Goal: Transaction & Acquisition: Purchase product/service

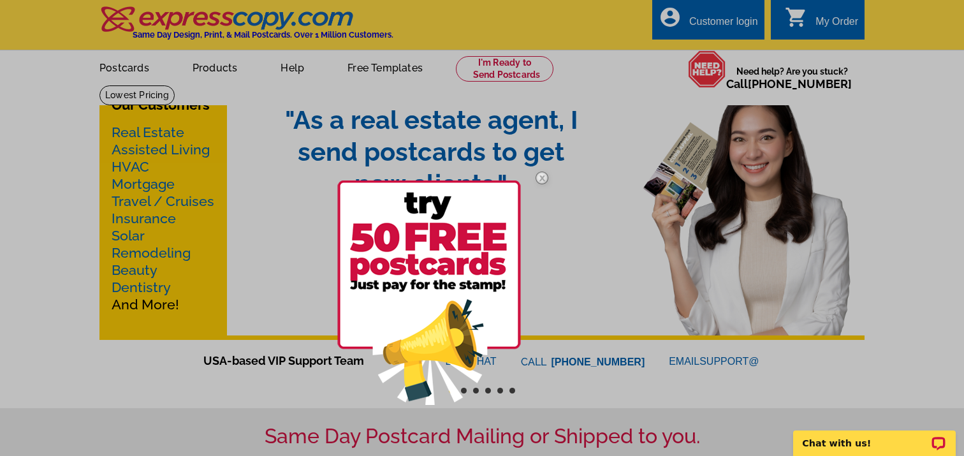
click at [537, 178] on img at bounding box center [541, 177] width 37 height 37
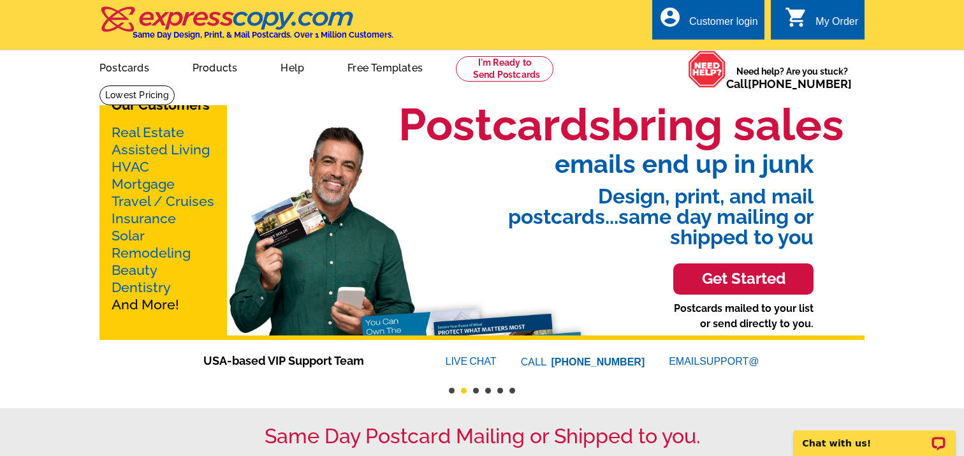
click at [759, 275] on h3 "Get Started" at bounding box center [743, 279] width 108 height 18
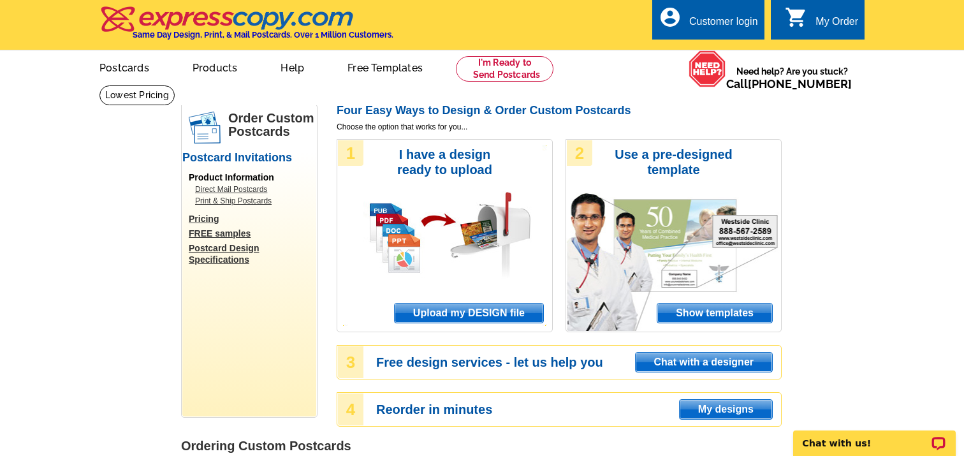
click at [524, 312] on span "Upload my DESIGN file" at bounding box center [469, 312] width 149 height 19
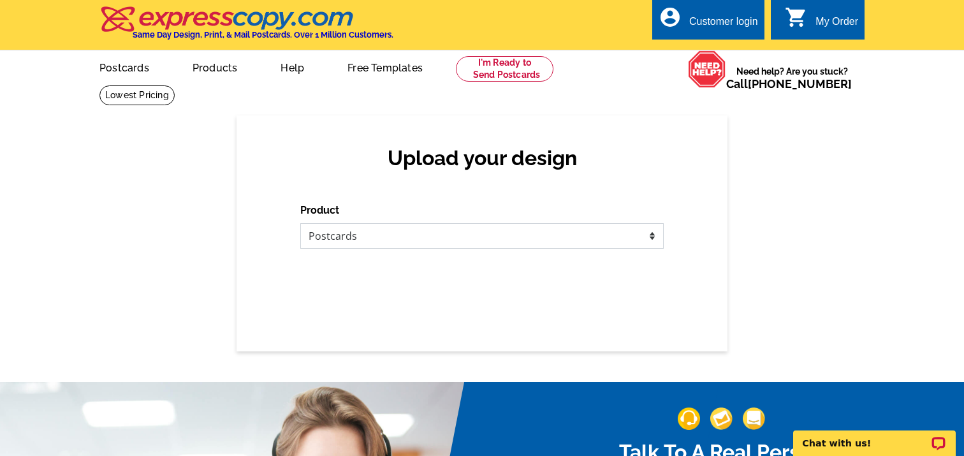
click at [486, 235] on select "Please select the type of file... Postcards Business Cards Letters and flyers G…" at bounding box center [481, 235] width 363 height 25
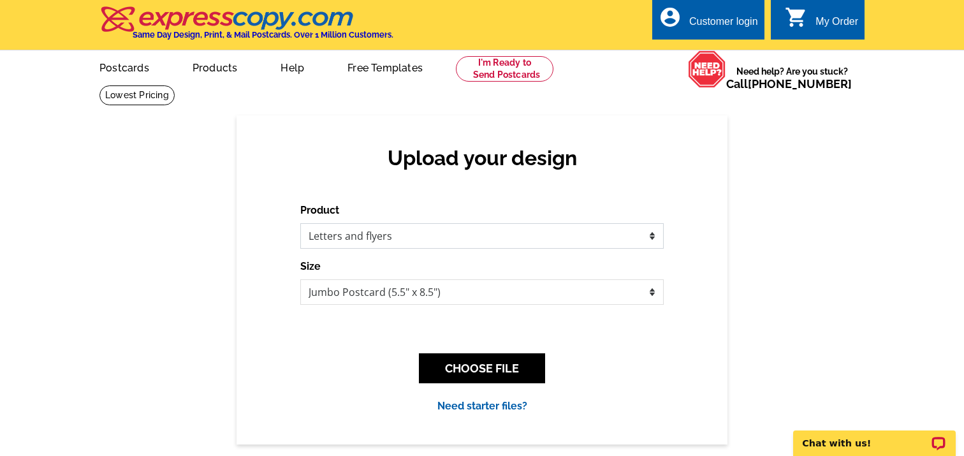
click at [300, 223] on select "Please select the type of file... Postcards Business Cards Letters and flyers G…" at bounding box center [481, 235] width 363 height 25
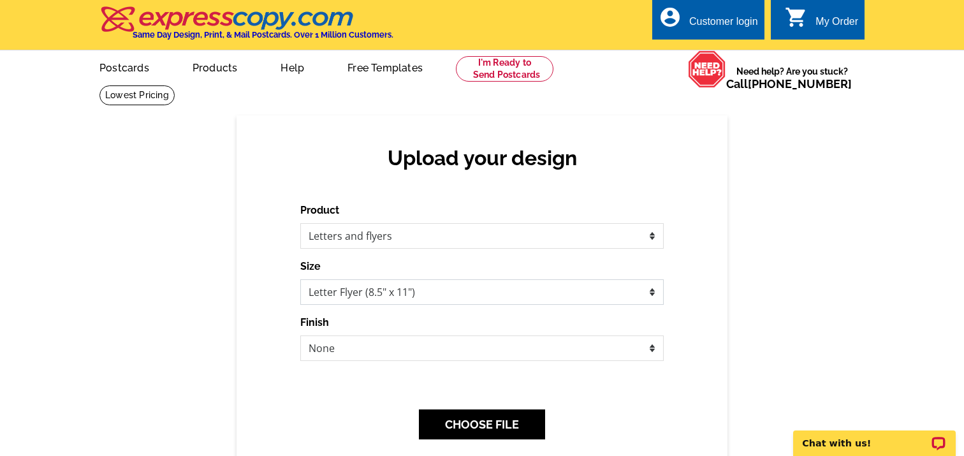
click at [490, 289] on select "Letter Flyer (8.5" x 11") Tabloid Flyer (11" x 17")" at bounding box center [481, 291] width 363 height 25
click at [300, 279] on select "Letter Flyer (8.5" x 11") Tabloid Flyer (11" x 17")" at bounding box center [481, 291] width 363 height 25
click at [507, 227] on select "Please select the type of file... Postcards Business Cards Letters and flyers G…" at bounding box center [481, 235] width 363 height 25
select select "1"
click at [300, 223] on select "Please select the type of file... Postcards Business Cards Letters and flyers G…" at bounding box center [481, 235] width 363 height 25
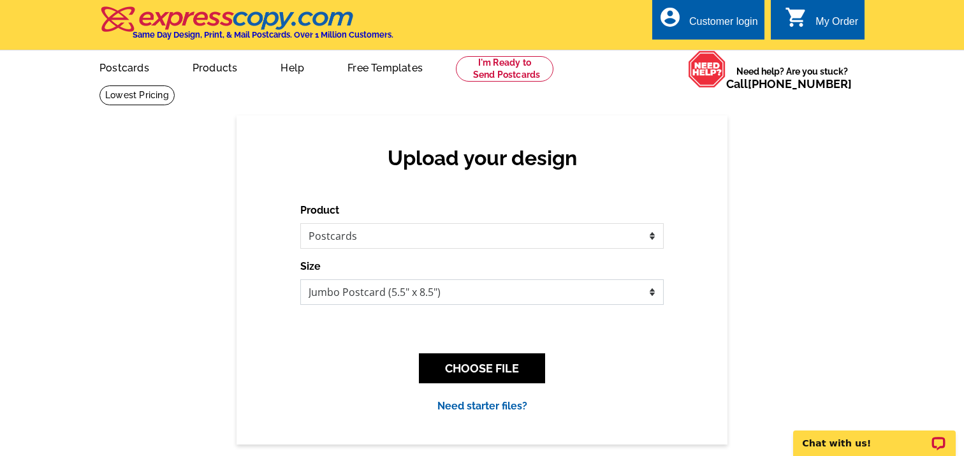
click at [503, 291] on select "Jumbo Postcard (5.5" x 8.5") Regular Postcard (4.25" x 5.6") Panoramic Postcard…" at bounding box center [481, 291] width 363 height 25
click at [300, 279] on select "Jumbo Postcard (5.5" x 8.5") Regular Postcard (4.25" x 5.6") Panoramic Postcard…" at bounding box center [481, 291] width 363 height 25
click at [544, 328] on div "Product Please select the type of file... Postcards Business Cards Letters and …" at bounding box center [481, 308] width 363 height 211
click at [541, 291] on select "Jumbo Postcard (5.5" x 8.5") Regular Postcard (4.25" x 5.6") Panoramic Postcard…" at bounding box center [481, 291] width 363 height 25
click at [300, 279] on select "Jumbo Postcard (5.5" x 8.5") Regular Postcard (4.25" x 5.6") Panoramic Postcard…" at bounding box center [481, 291] width 363 height 25
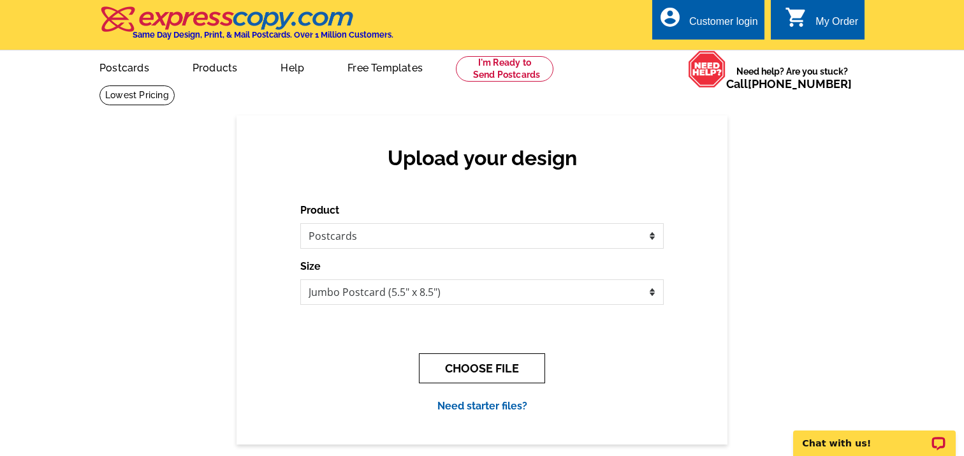
click at [533, 359] on button "CHOOSE FILE" at bounding box center [482, 368] width 126 height 30
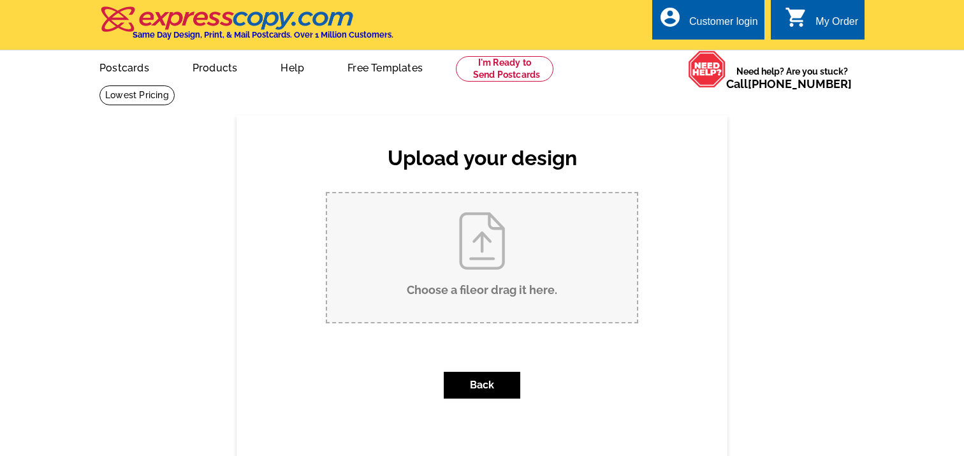
click at [495, 282] on input "Choose a file or drag it here ." at bounding box center [482, 257] width 310 height 129
type input "C:\fakepath\DOSA EXpress (3).pdf"
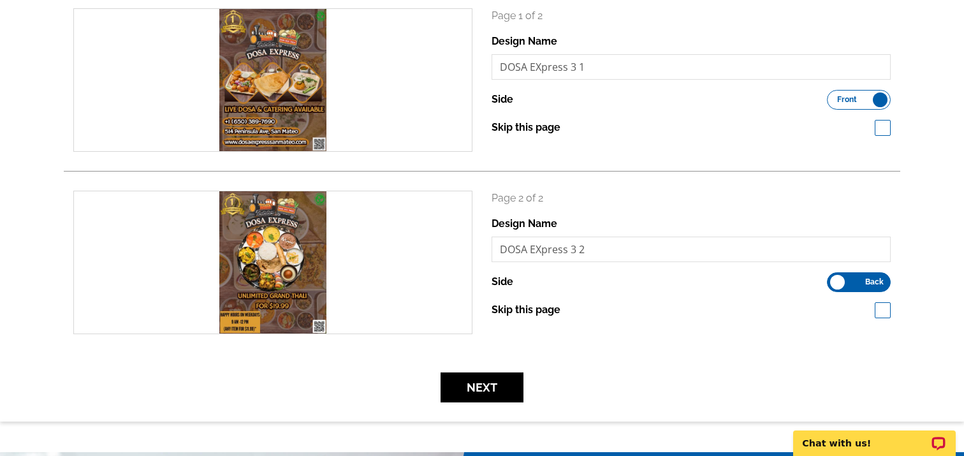
scroll to position [204, 0]
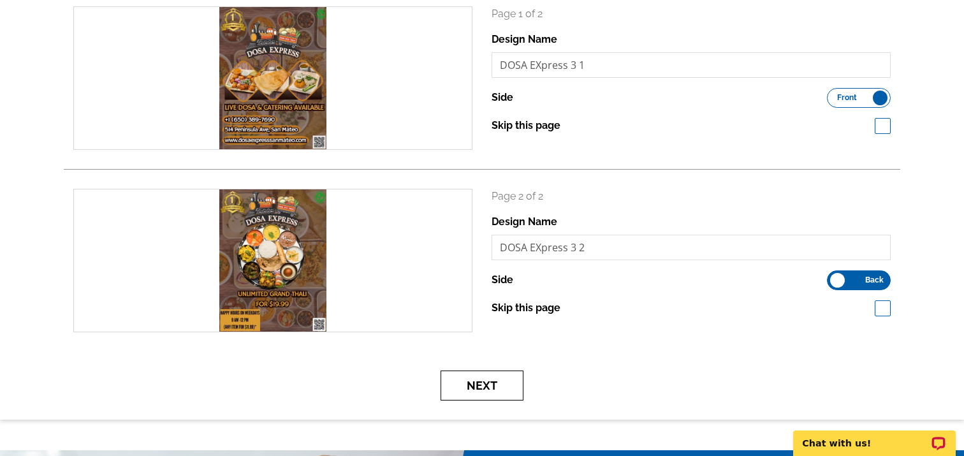
click at [493, 373] on button "Next" at bounding box center [481, 385] width 83 height 30
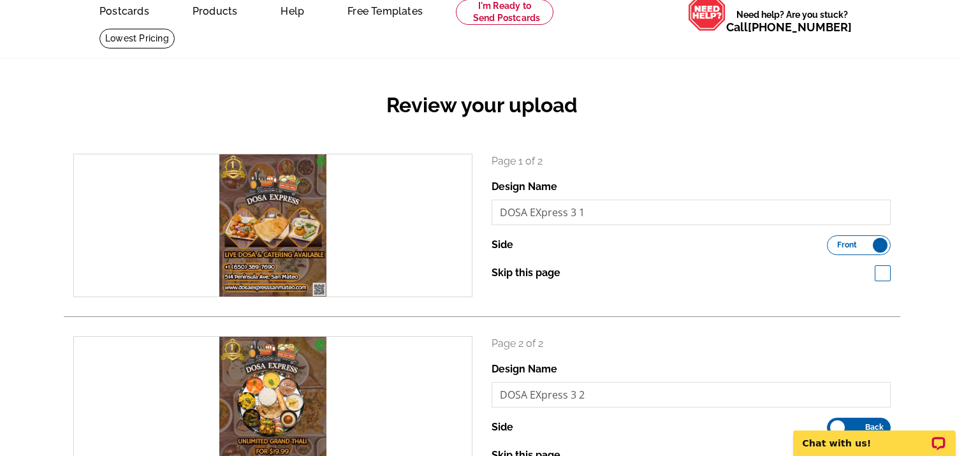
scroll to position [0, 0]
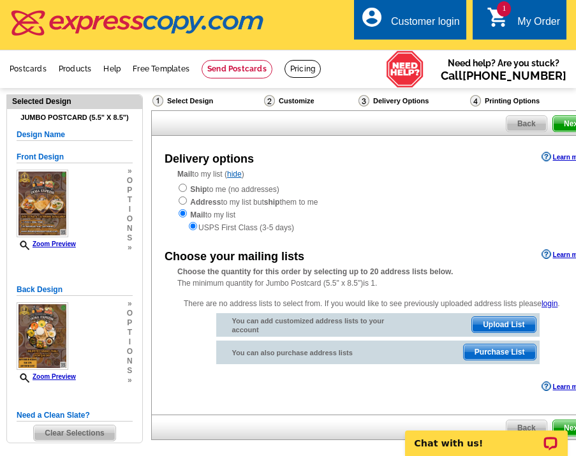
click at [537, 181] on div "Mail to my list ( hide ) Ship to me (no addresses) Address to my list but ship …" at bounding box center [377, 200] width 451 height 65
click at [409, 190] on div "Ship to me (no addresses) Address to my list but ship them to me Mail to my lis…" at bounding box center [377, 207] width 400 height 51
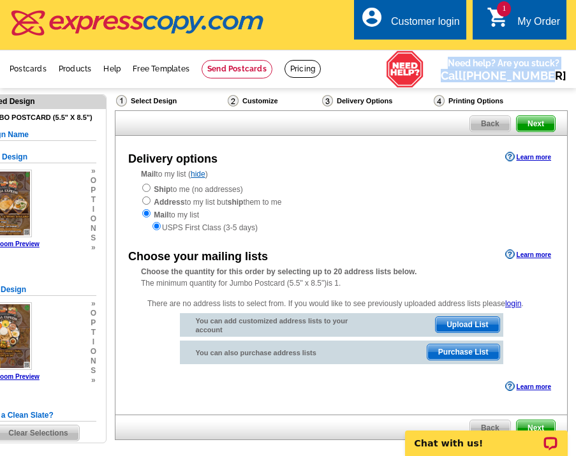
drag, startPoint x: 455, startPoint y: 63, endPoint x: 560, endPoint y: 78, distance: 106.3
click at [561, 78] on span "Need help? Are you stuck? Call 800-260-5887" at bounding box center [503, 69] width 126 height 25
click at [560, 78] on span "Need help? Are you stuck? Call 800-260-5887" at bounding box center [503, 69] width 126 height 25
drag, startPoint x: 560, startPoint y: 78, endPoint x: 452, endPoint y: 68, distance: 108.9
click at [452, 68] on div "picture_in_picture Postcards store_mall_directory Products keyboard_arrow_down …" at bounding box center [288, 69] width 576 height 38
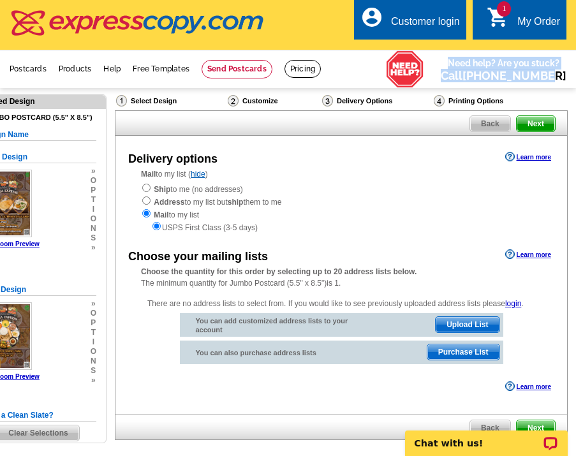
click at [452, 68] on div "picture_in_picture Postcards store_mall_directory Products keyboard_arrow_down …" at bounding box center [288, 69] width 576 height 38
drag, startPoint x: 455, startPoint y: 63, endPoint x: 571, endPoint y: 71, distance: 116.3
click at [571, 71] on div "picture_in_picture Postcards store_mall_directory Products keyboard_arrow_down …" at bounding box center [288, 69] width 576 height 38
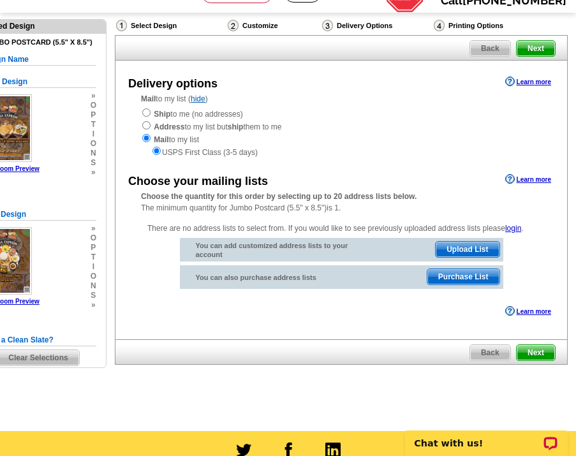
scroll to position [75, 0]
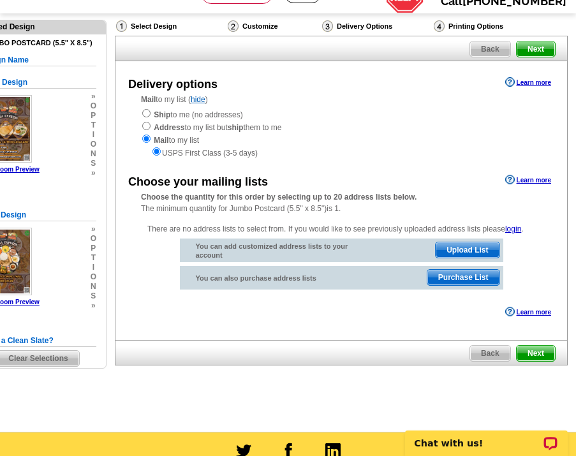
click at [469, 280] on span "Purchase List" at bounding box center [463, 277] width 72 height 15
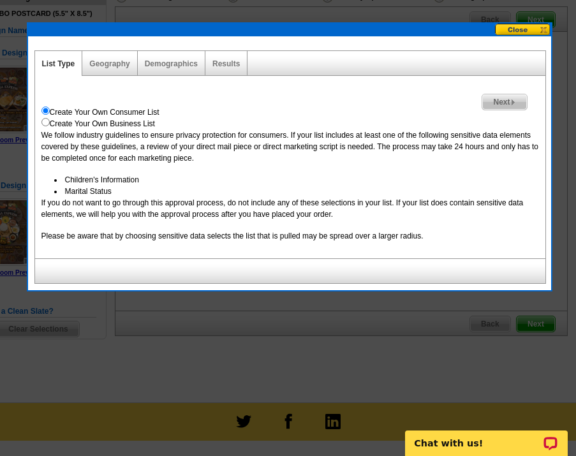
scroll to position [97, 0]
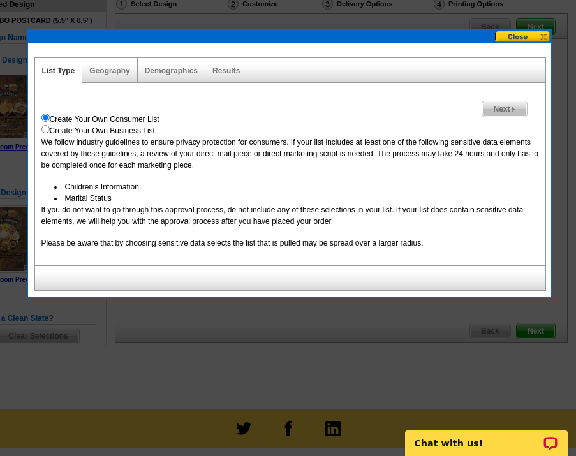
click at [507, 106] on span "Next" at bounding box center [504, 108] width 44 height 15
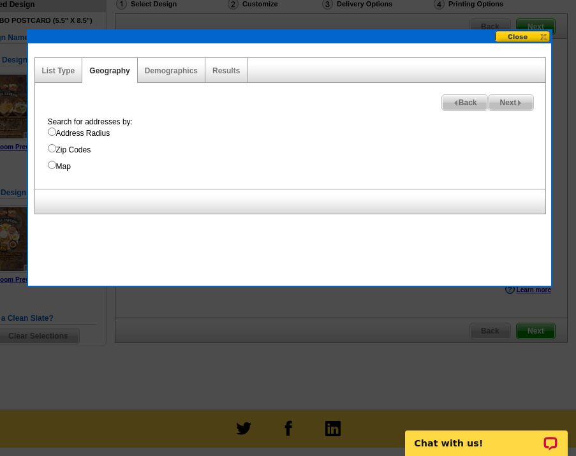
click at [75, 150] on label "Zip Codes" at bounding box center [296, 149] width 497 height 11
click at [56, 150] on input "Zip Codes" at bounding box center [52, 148] width 8 height 8
radio input "true"
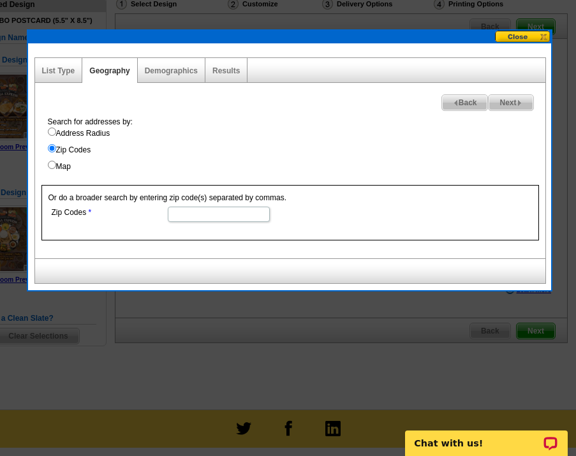
click at [196, 218] on input "Zip Codes" at bounding box center [219, 214] width 102 height 15
type input "94401"
select select
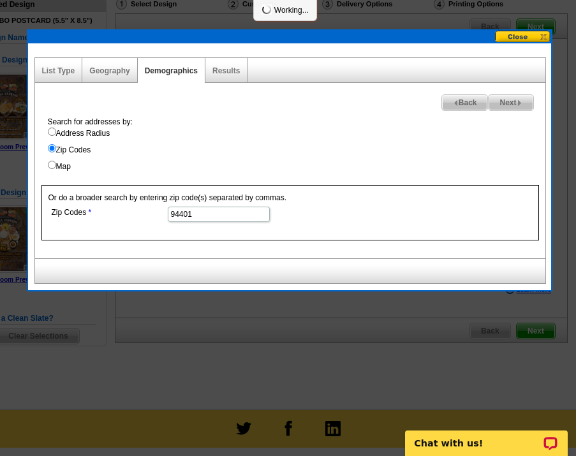
select select
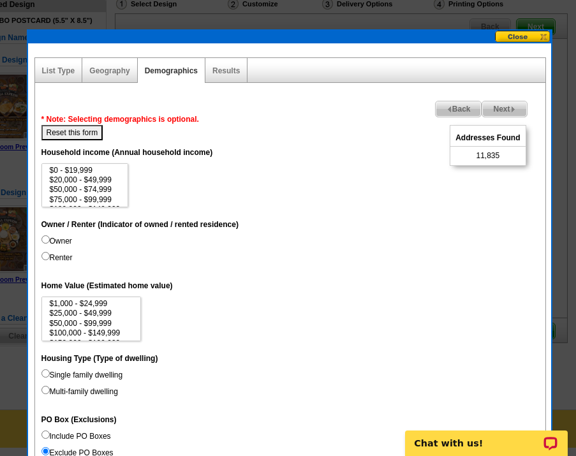
click at [48, 244] on label "Owner" at bounding box center [56, 240] width 31 height 11
click at [48, 244] on input "Owner" at bounding box center [45, 239] width 8 height 8
radio input "true"
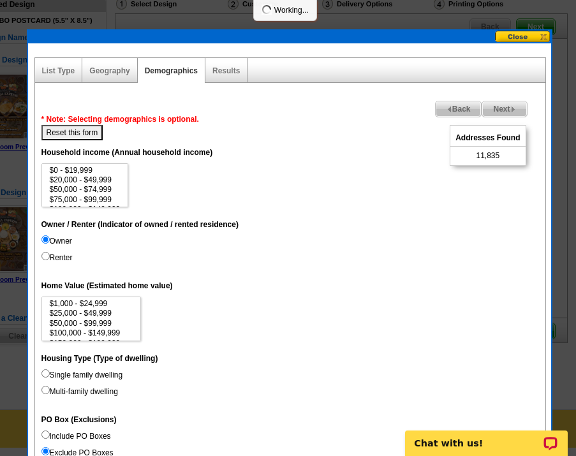
click at [48, 255] on input "Renter" at bounding box center [45, 256] width 8 height 8
radio input "true"
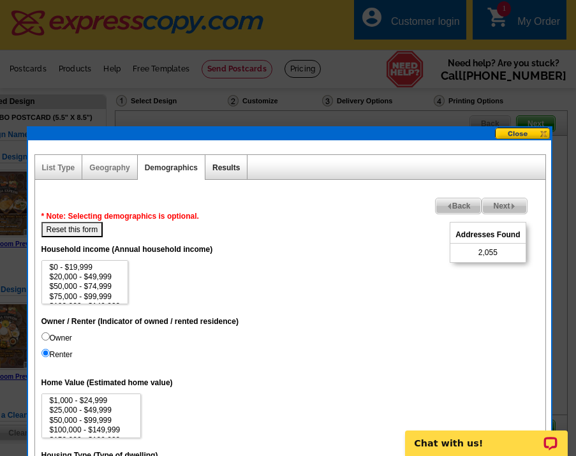
click at [230, 166] on link "Results" at bounding box center [225, 167] width 27 height 9
click at [84, 224] on button "Reset this form" at bounding box center [72, 229] width 62 height 15
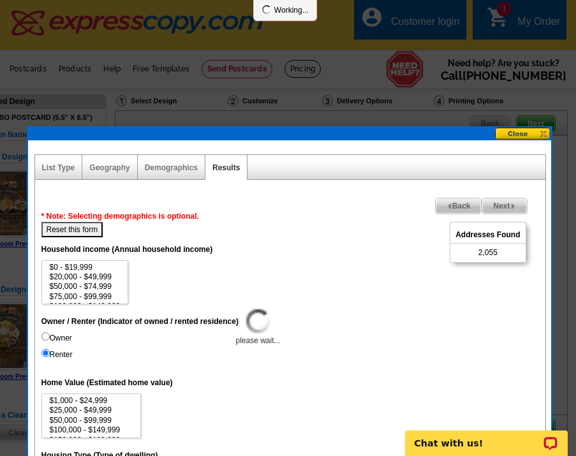
select select
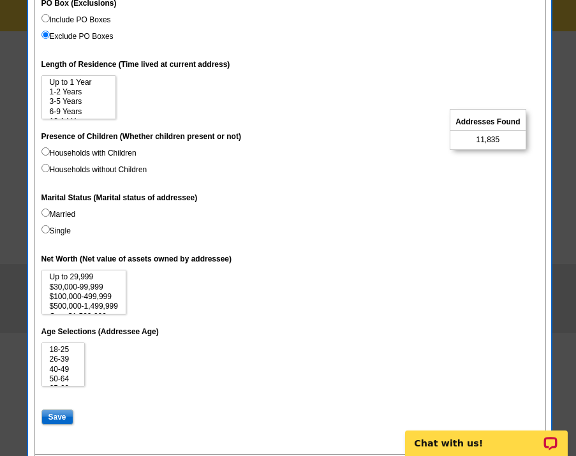
scroll to position [544, 0]
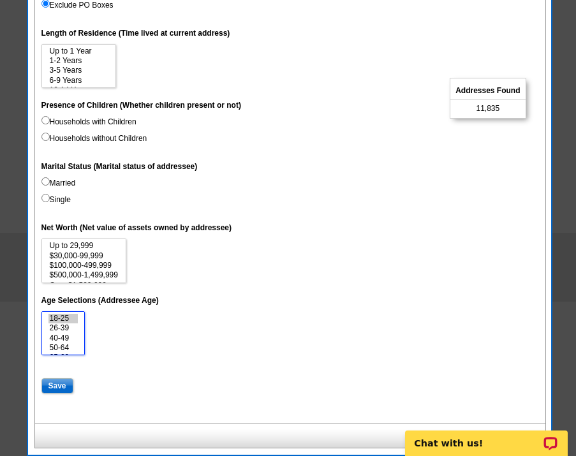
click at [60, 317] on option "18-25" at bounding box center [63, 319] width 30 height 10
click at [60, 324] on option "26-39" at bounding box center [63, 328] width 30 height 10
select select "40-49"
click at [66, 336] on option "40-49" at bounding box center [63, 338] width 30 height 10
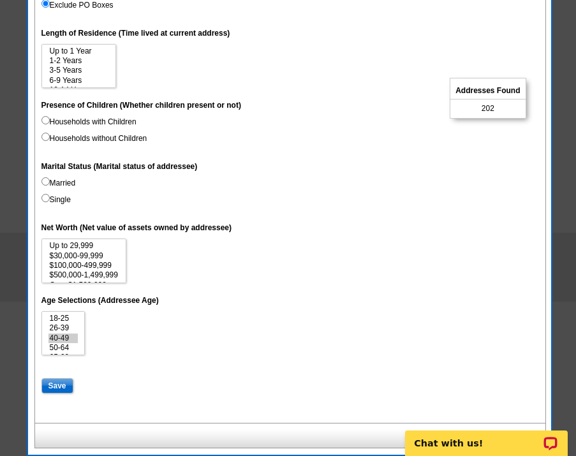
click at [141, 321] on dd "18-25 26-39 40-49 50-64 65-69 70-74 Over 75" at bounding box center [289, 333] width 497 height 45
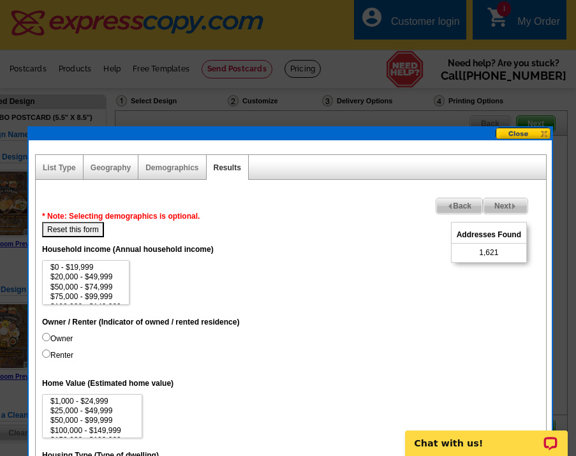
click at [507, 132] on button at bounding box center [523, 133] width 56 height 12
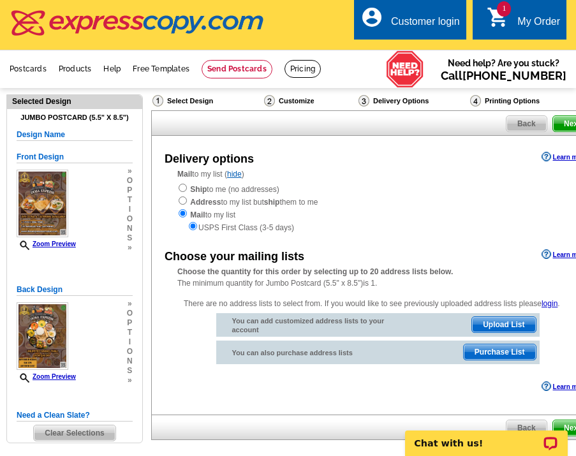
click at [101, 135] on h5 "Design Name" at bounding box center [75, 135] width 116 height 12
click at [66, 127] on div "Jumbo Postcard (5.5" x 8.5") Design Name Front Design Zoom Preview » o p t i o …" at bounding box center [75, 276] width 116 height 327
click at [62, 131] on h5 "Design Name" at bounding box center [75, 135] width 116 height 12
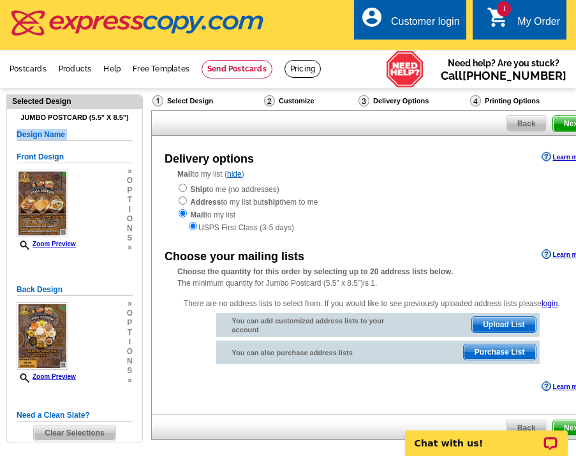
click at [62, 131] on h5 "Design Name" at bounding box center [75, 135] width 116 height 12
click at [493, 10] on icon "shopping_cart" at bounding box center [497, 17] width 23 height 23
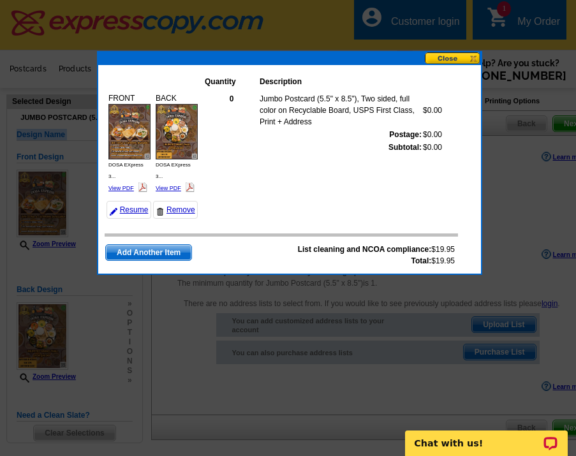
click at [472, 56] on button at bounding box center [453, 58] width 56 height 12
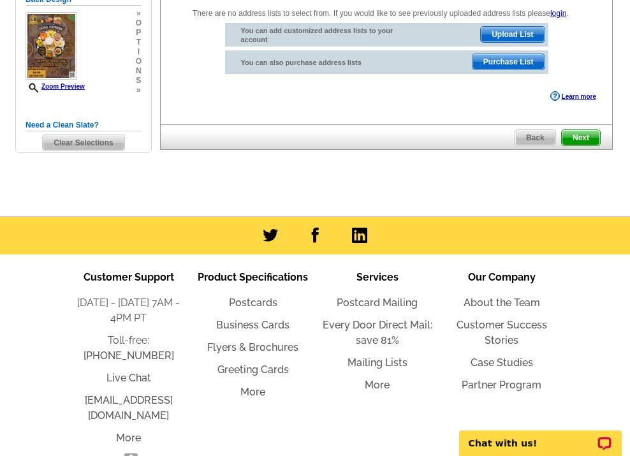
scroll to position [337, 0]
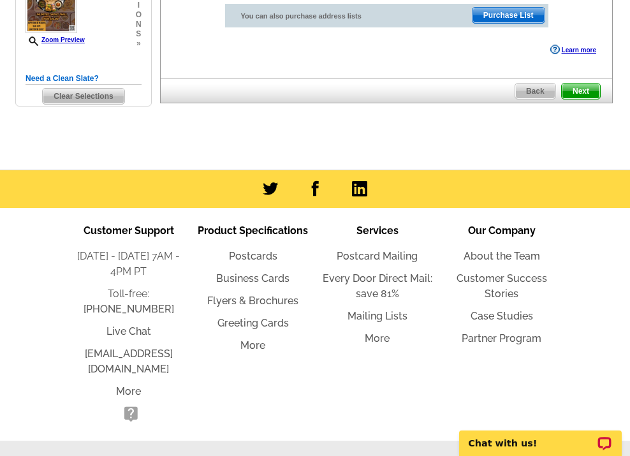
click at [518, 358] on li "Our Company About the Team Customer Success Stories Case Studies Partner Program" at bounding box center [501, 324] width 124 height 202
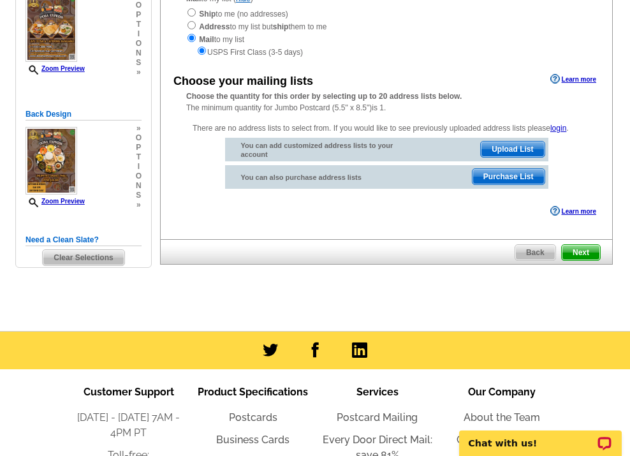
scroll to position [0, 0]
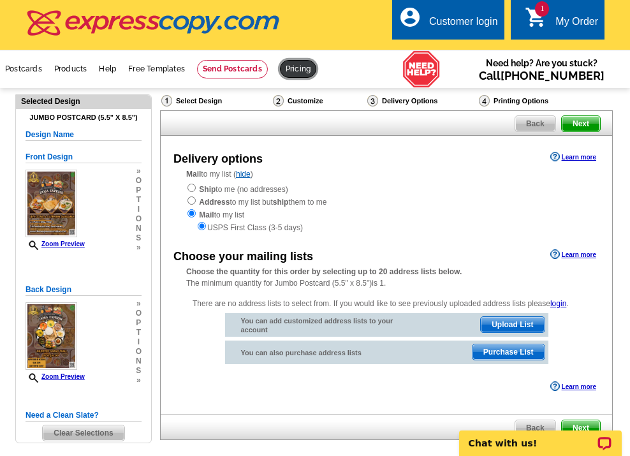
click at [300, 68] on link at bounding box center [298, 69] width 36 height 18
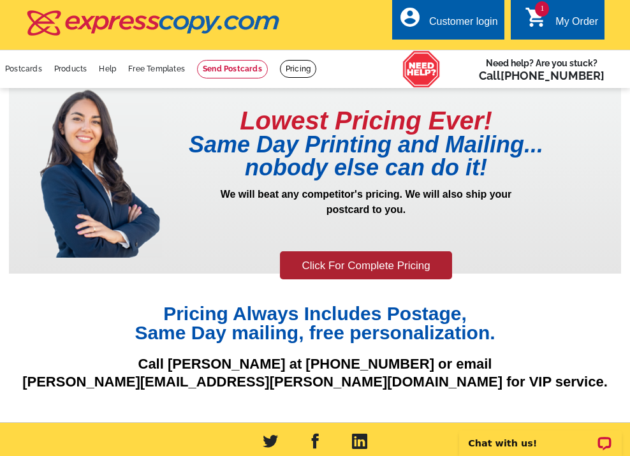
click at [335, 248] on p "We will beat any competitor's pricing. We will also ship your postcard to you." at bounding box center [366, 218] width 408 height 62
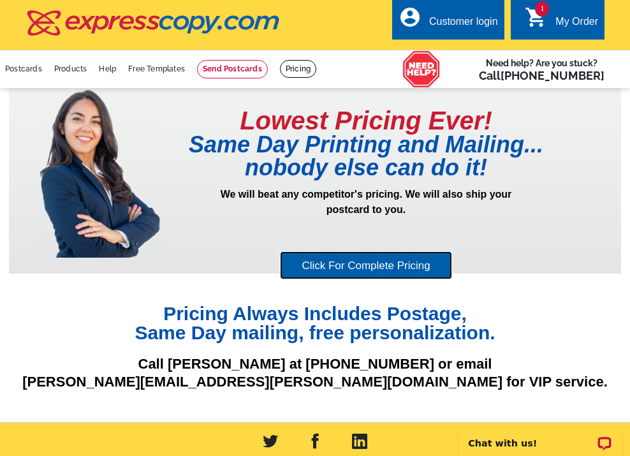
click at [337, 263] on link "Click For Complete Pricing" at bounding box center [365, 265] width 171 height 29
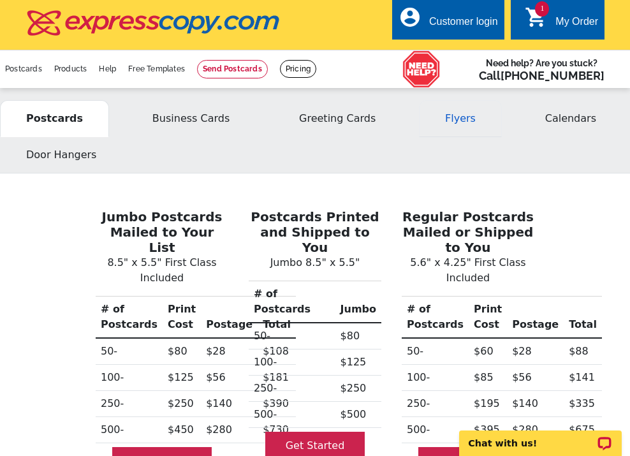
click at [452, 121] on button "Flyers" at bounding box center [460, 118] width 83 height 37
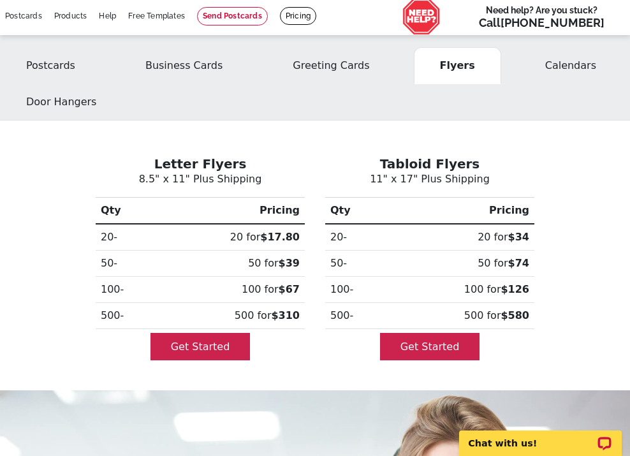
scroll to position [52, 0]
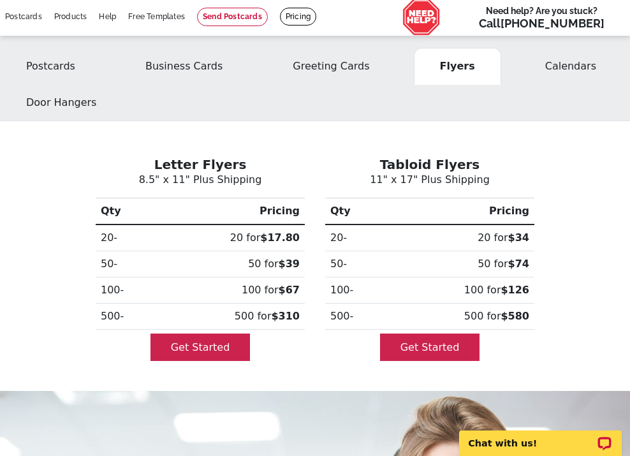
click at [314, 343] on div "Letter Flyers 8.5" x 11" Plus Shipping Qty Pricing 20- 20 for $17.80 50- 50 for…" at bounding box center [199, 255] width 229 height 239
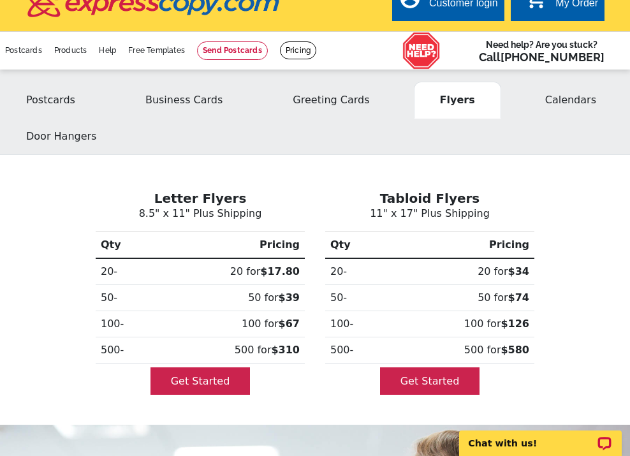
scroll to position [10, 0]
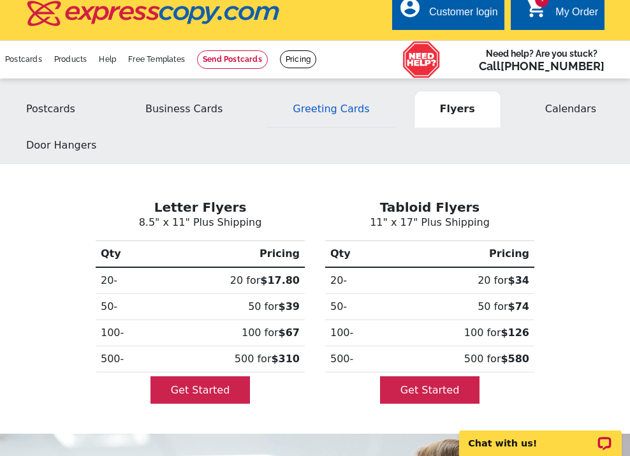
click at [327, 114] on button "Greeting Cards" at bounding box center [330, 109] width 129 height 37
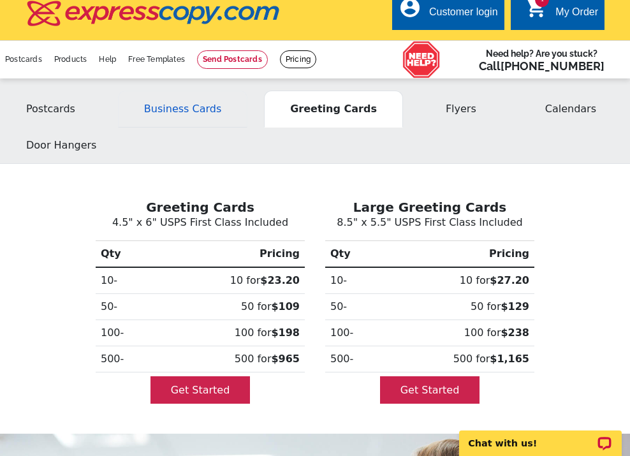
click at [199, 113] on button "Business Cards" at bounding box center [182, 109] width 129 height 37
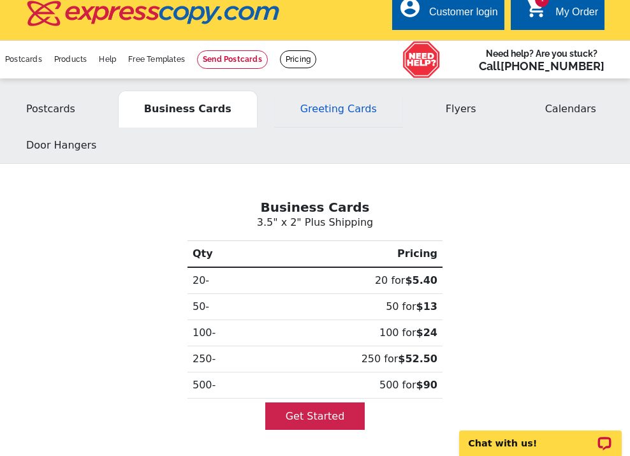
click at [363, 117] on button "Greeting Cards" at bounding box center [338, 109] width 129 height 37
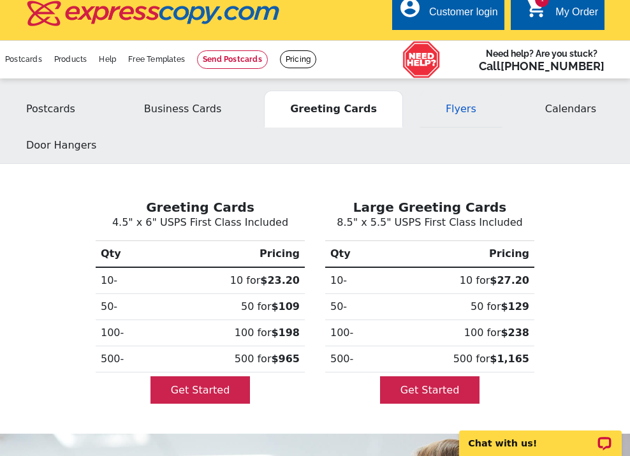
click at [448, 113] on button "Flyers" at bounding box center [460, 109] width 83 height 37
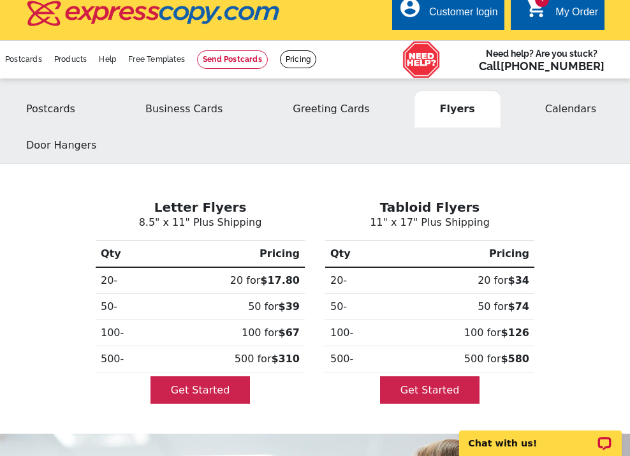
click at [333, 375] on div "Get Started" at bounding box center [429, 384] width 209 height 25
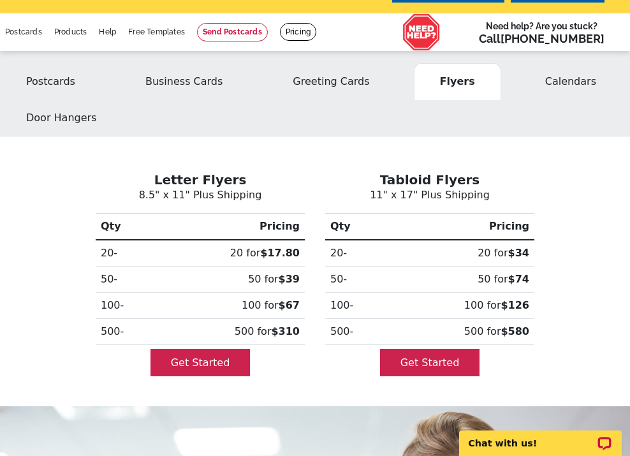
scroll to position [38, 0]
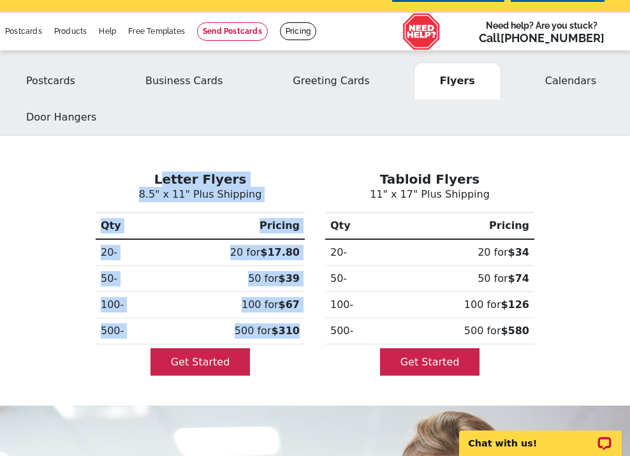
drag, startPoint x: 166, startPoint y: 177, endPoint x: 297, endPoint y: 338, distance: 207.1
click at [297, 338] on div "Letter Flyers 8.5" x 11" Plus Shipping Qty Pricing 20- 20 for $17.80 50- 50 for…" at bounding box center [199, 270] width 229 height 239
click at [297, 338] on td "500 for $310" at bounding box center [230, 331] width 147 height 26
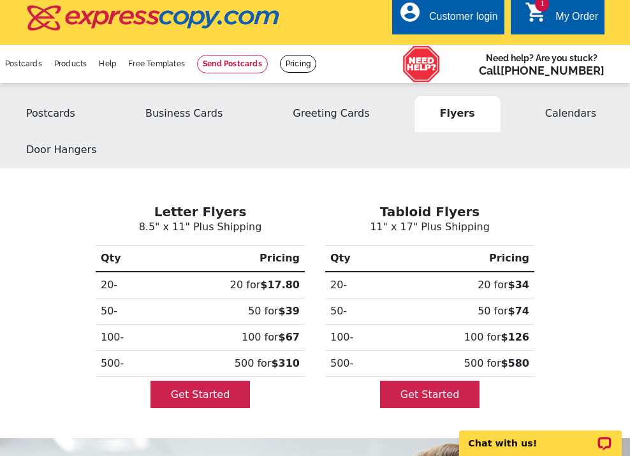
scroll to position [0, 0]
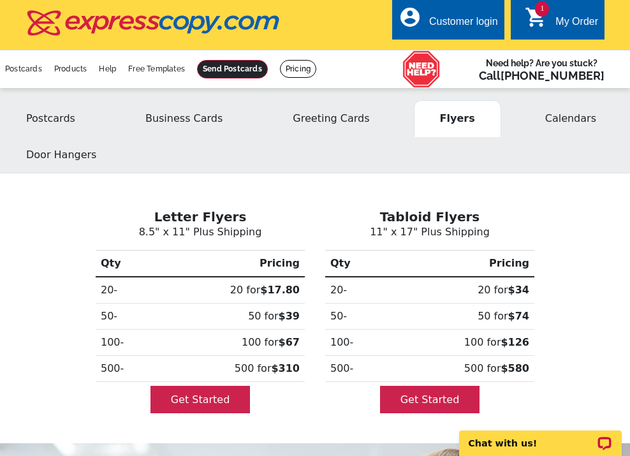
click at [249, 72] on link at bounding box center [232, 69] width 71 height 18
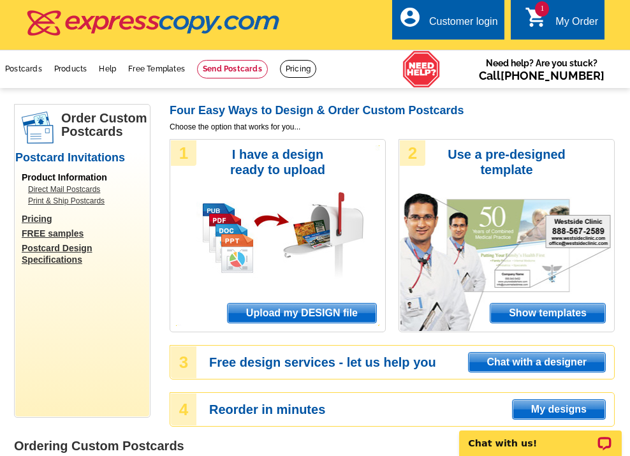
click at [297, 308] on span "Upload my DESIGN file" at bounding box center [302, 312] width 149 height 19
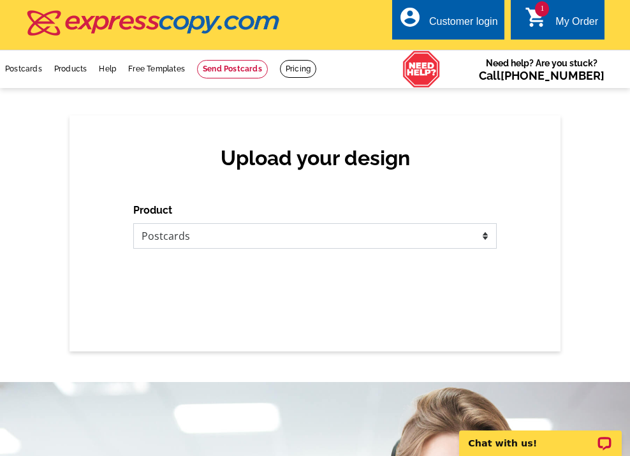
click at [318, 235] on select "Please select the type of file... Postcards Business Cards Letters and flyers G…" at bounding box center [314, 235] width 363 height 25
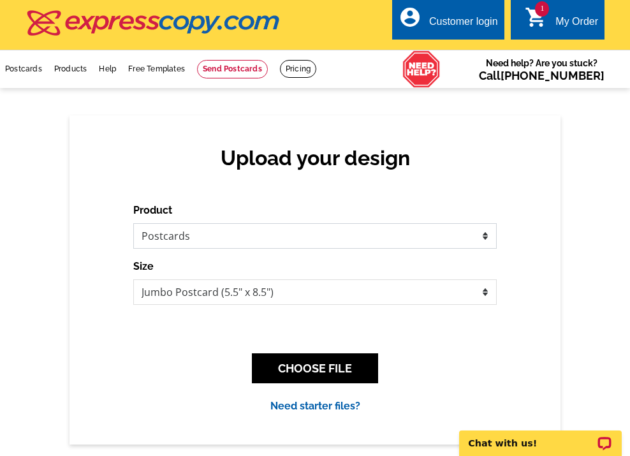
select select "2"
click at [133, 223] on select "Please select the type of file... Postcards Business Cards Letters and flyers G…" at bounding box center [314, 235] width 363 height 25
click at [305, 286] on select "Letter Flyer (8.5" x 11") Tabloid Flyer (11" x 17")" at bounding box center [314, 291] width 363 height 25
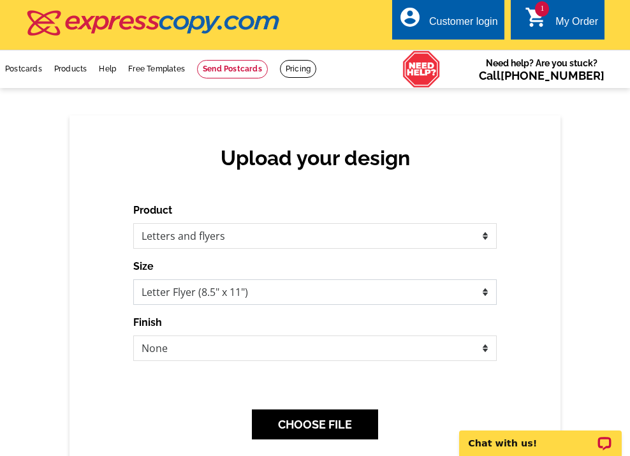
click at [133, 279] on select "Letter Flyer (8.5" x 11") Tabloid Flyer (11" x 17")" at bounding box center [314, 291] width 363 height 25
click at [289, 349] on select "None Envelope Mailer Bi-fold Mailer Tri-fold Mailer" at bounding box center [314, 347] width 363 height 25
click at [133, 335] on select "None Envelope Mailer Bi-fold Mailer Tri-fold Mailer" at bounding box center [314, 347] width 363 height 25
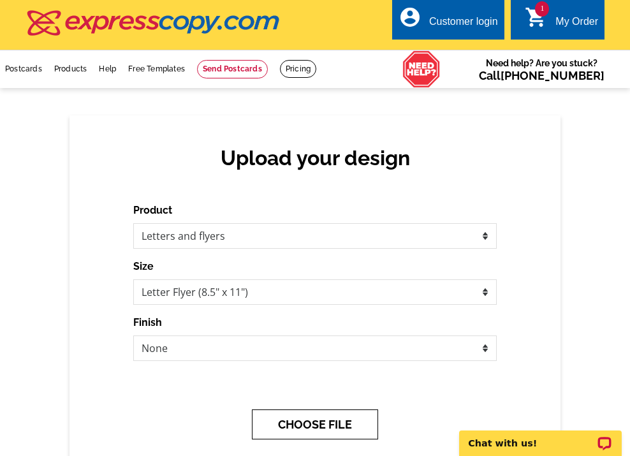
click at [320, 413] on button "CHOOSE FILE" at bounding box center [315, 424] width 126 height 30
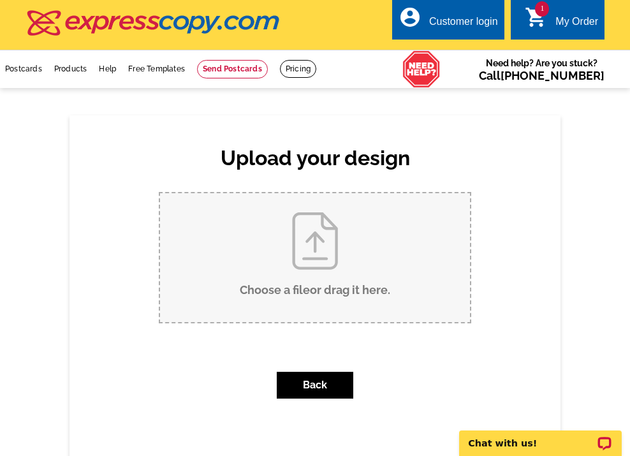
click at [342, 304] on input "Choose a file or drag it here ." at bounding box center [315, 257] width 310 height 129
type input "C:\fakepath\DOSA EXpress (3).pdf"
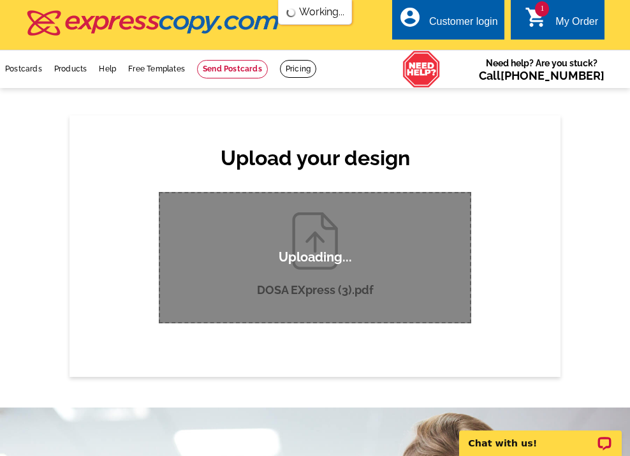
click at [346, 355] on div "Upload your design Product Please select the type of file... Postcards Business…" at bounding box center [314, 245] width 491 height 261
